Goal: Task Accomplishment & Management: Use online tool/utility

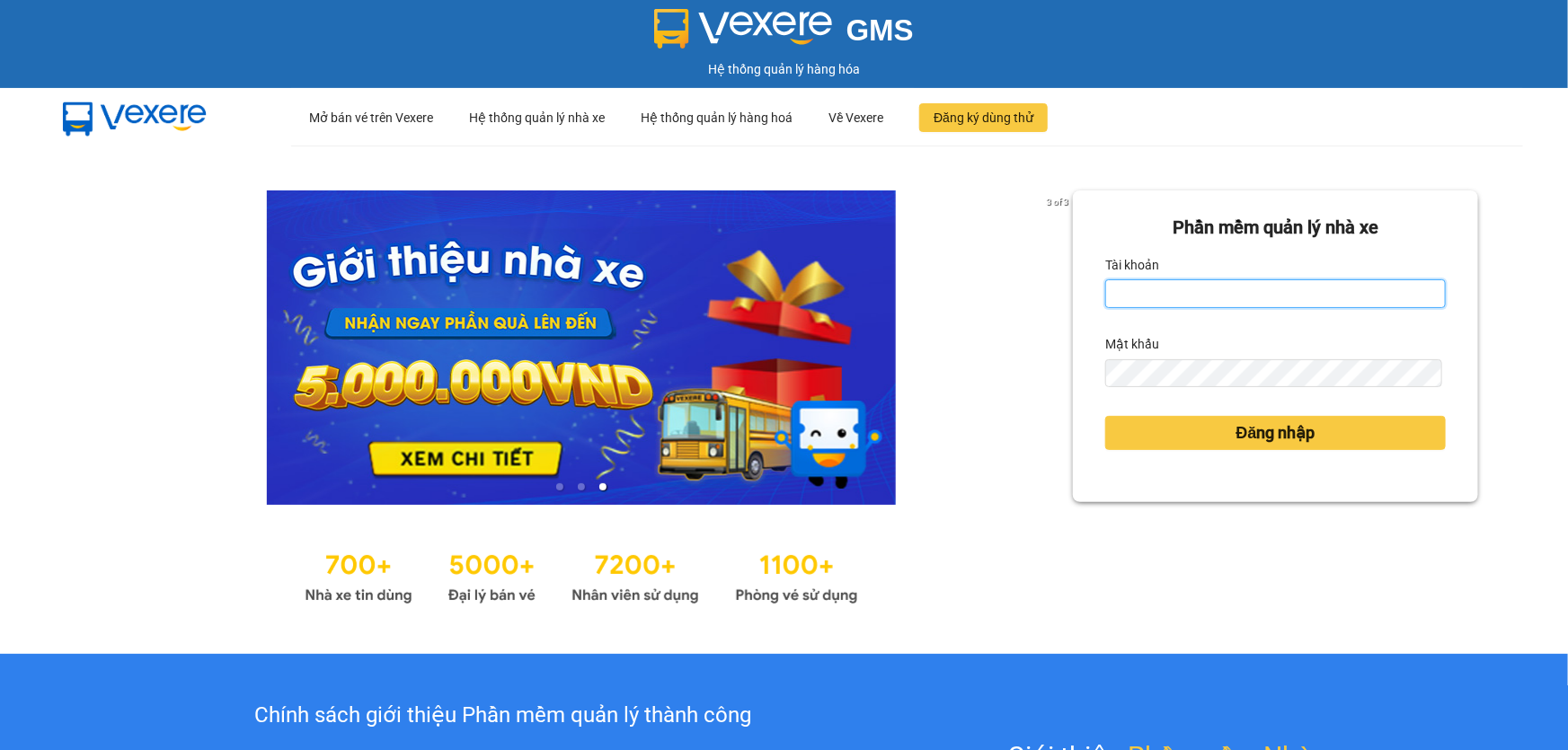
click at [1152, 297] on input "Tài khoản" at bounding box center [1275, 293] width 340 height 29
type input "nhitd.ct"
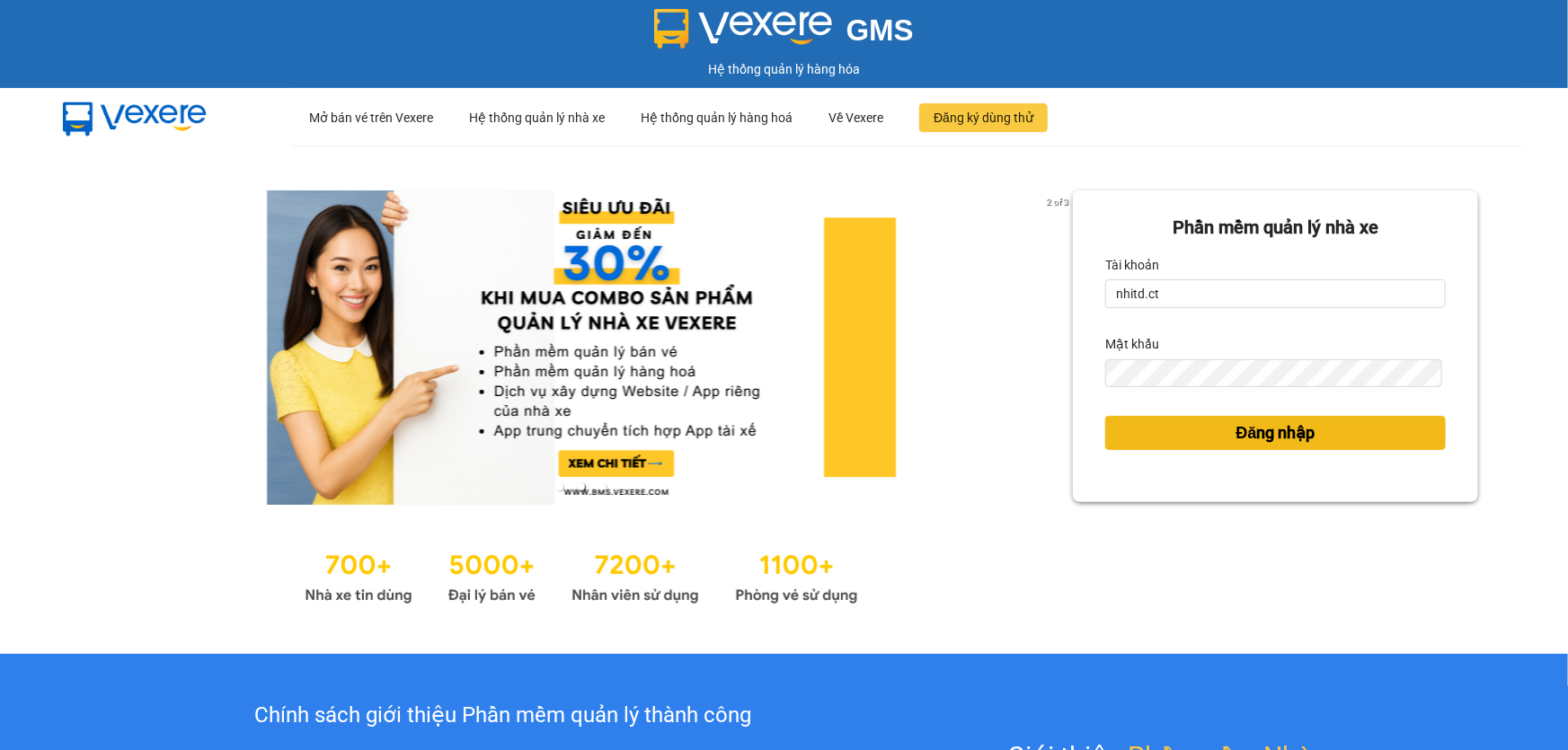
click at [1165, 430] on button "Đăng nhập" at bounding box center [1275, 432] width 340 height 34
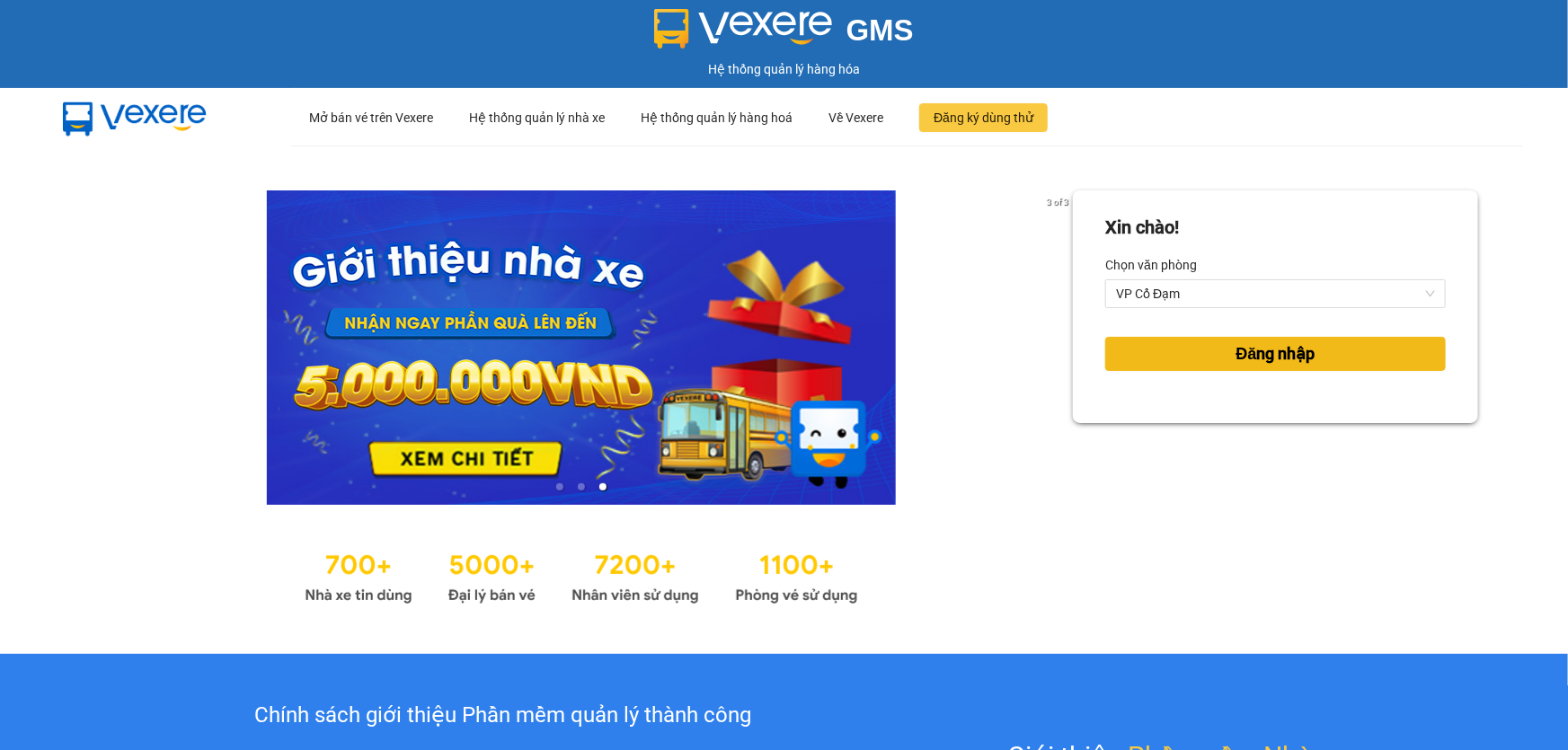
click at [1141, 346] on button "Đăng nhập" at bounding box center [1275, 354] width 340 height 34
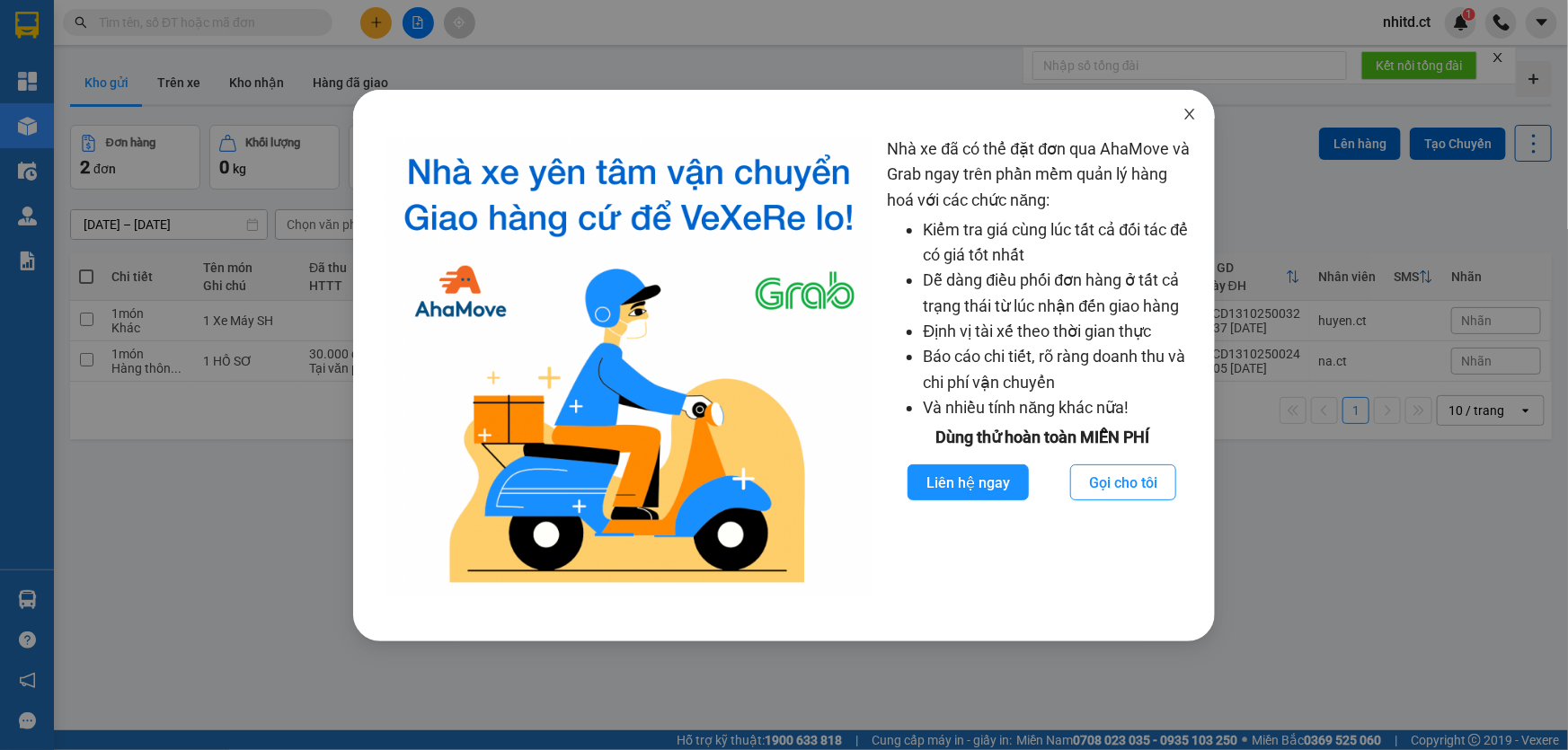
click at [1190, 111] on icon "close" at bounding box center [1190, 114] width 15 height 15
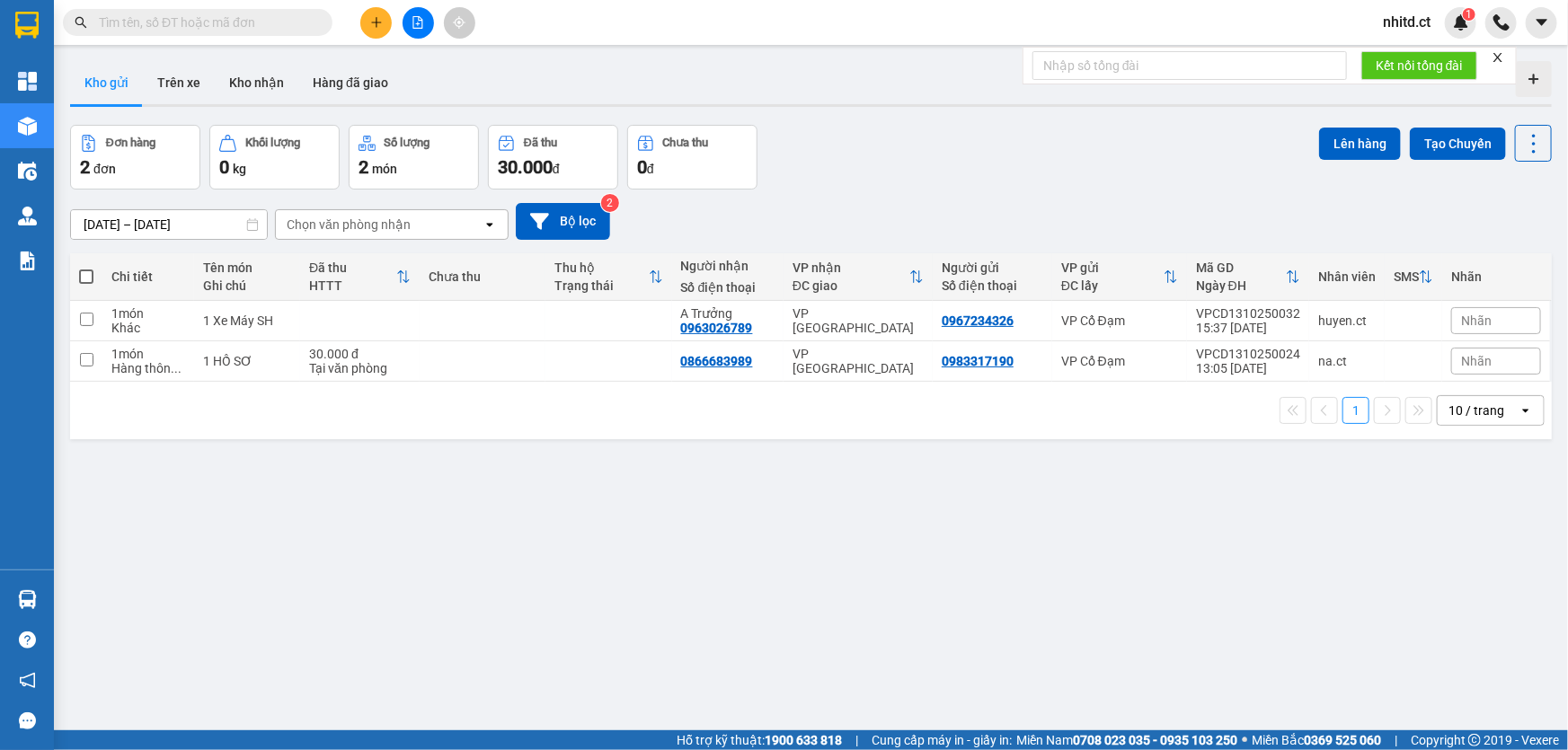
click at [228, 21] on input "text" at bounding box center [205, 22] width 212 height 19
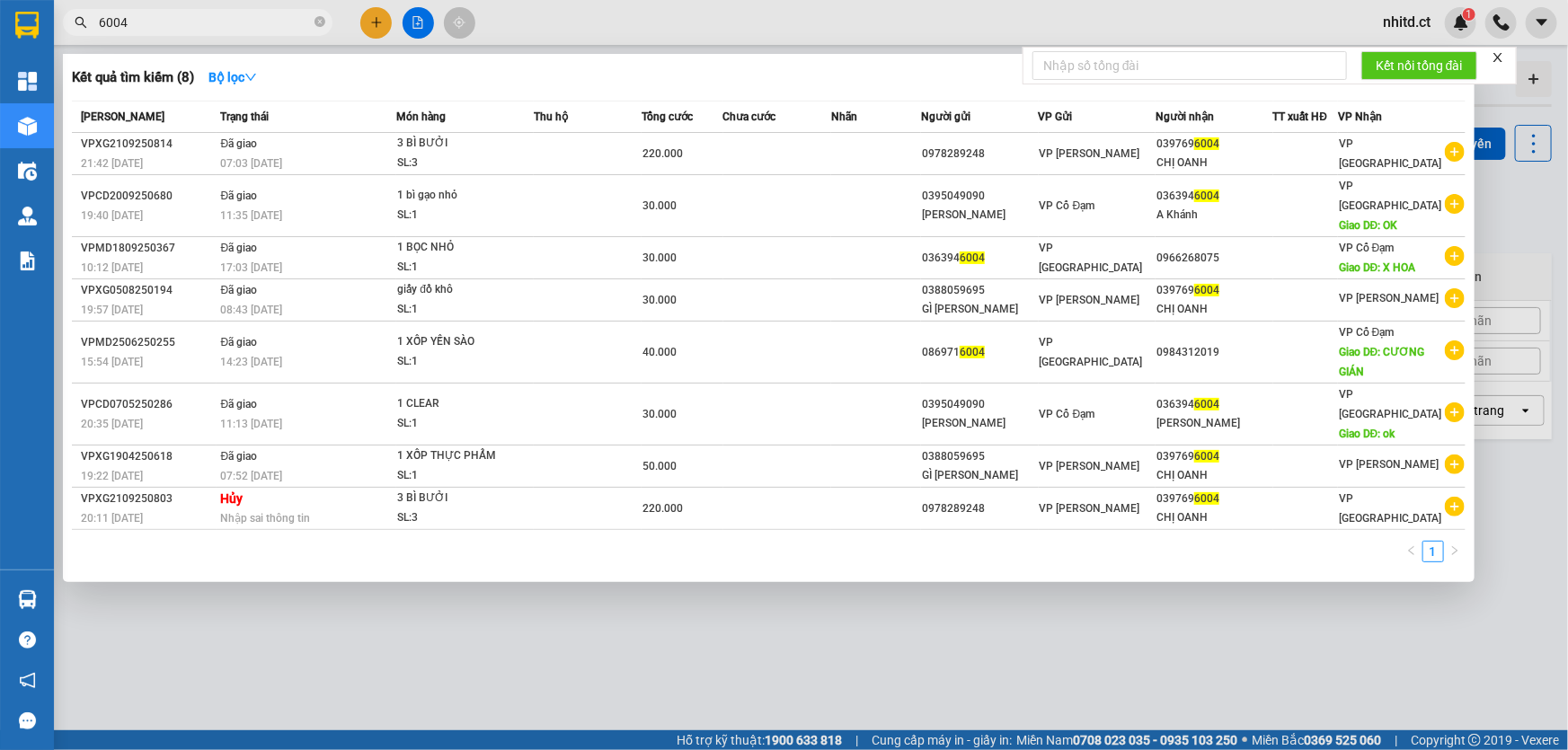
type input "6004"
click at [315, 20] on icon "close-circle" at bounding box center [320, 22] width 11 height 11
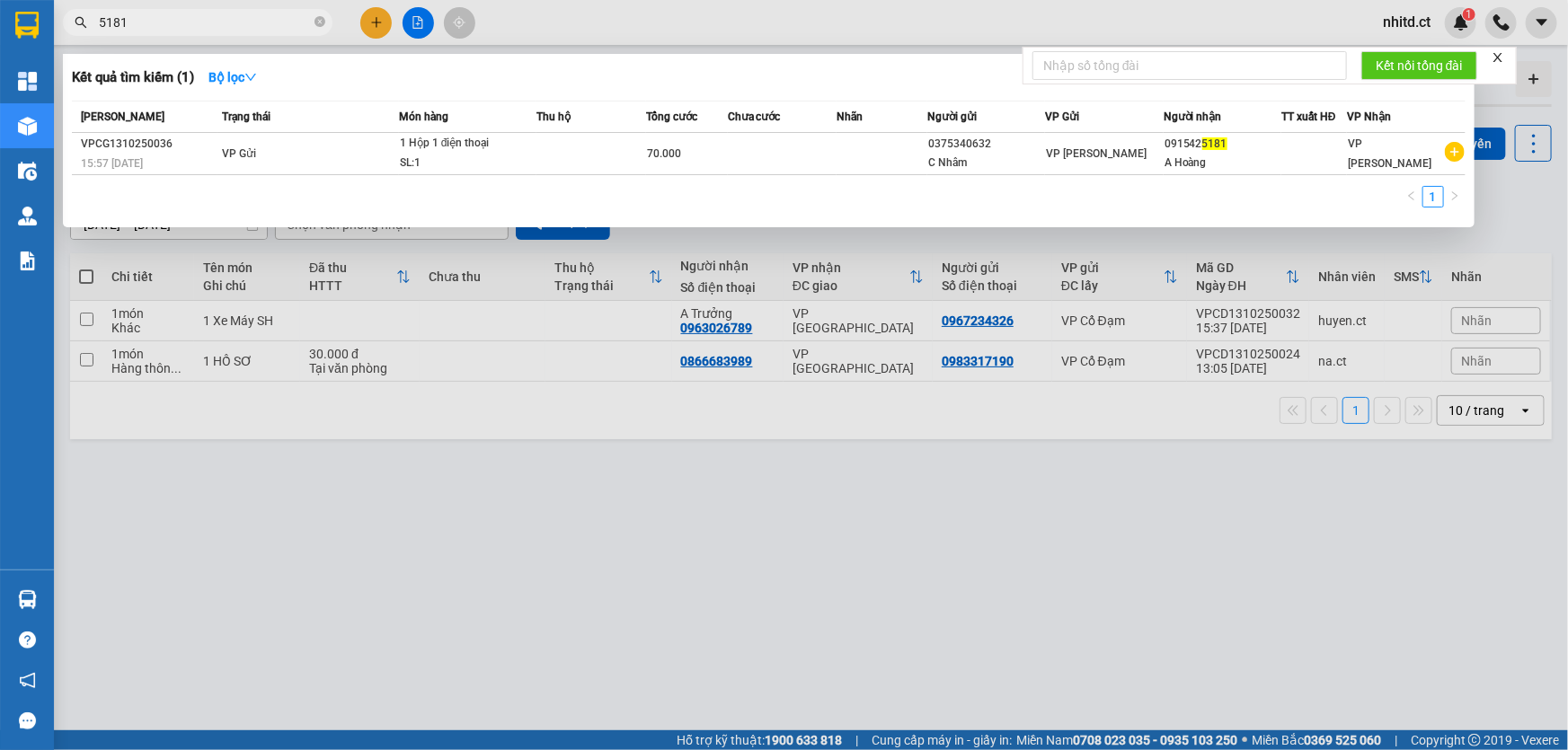
type input "5181"
